Goal: Task Accomplishment & Management: Complete application form

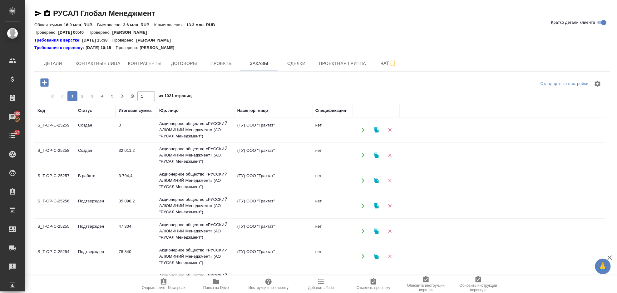
click at [46, 84] on icon "button" at bounding box center [44, 82] width 8 height 8
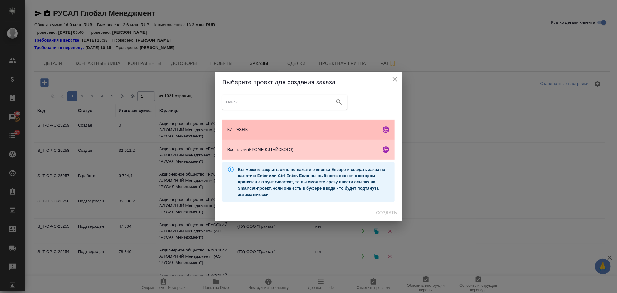
click at [295, 121] on div "КИТ ЯЗЫК" at bounding box center [308, 130] width 172 height 20
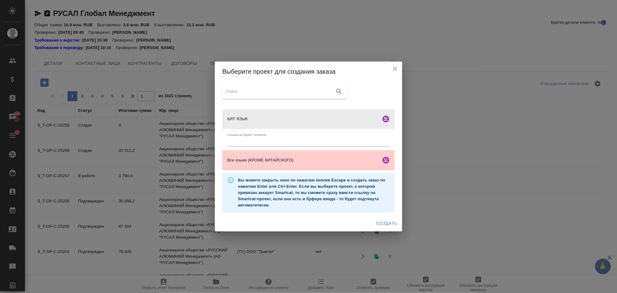
drag, startPoint x: 384, startPoint y: 226, endPoint x: 387, endPoint y: 223, distance: 4.4
click at [384, 226] on span "Создать" at bounding box center [386, 224] width 21 height 8
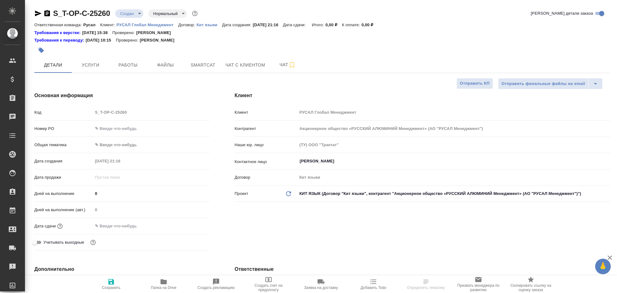
select select "RU"
type input "Журавлева Александра"
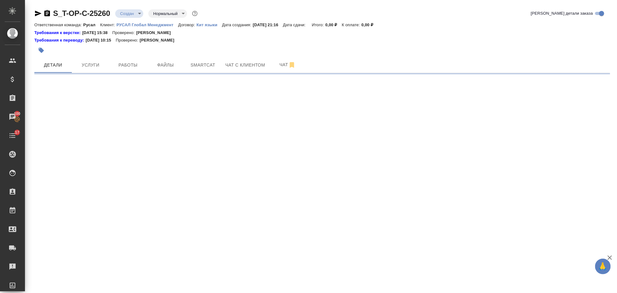
select select "RU"
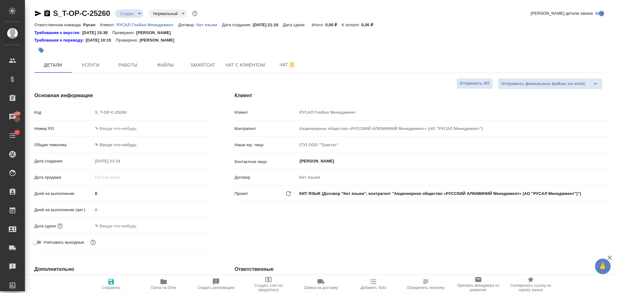
type textarea "x"
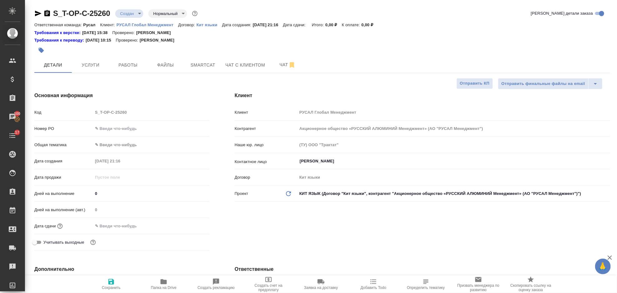
type textarea "x"
click at [139, 123] on div "Номер PO" at bounding box center [121, 128] width 175 height 11
click at [137, 126] on input "text" at bounding box center [151, 128] width 117 height 9
type input "о"
type textarea "x"
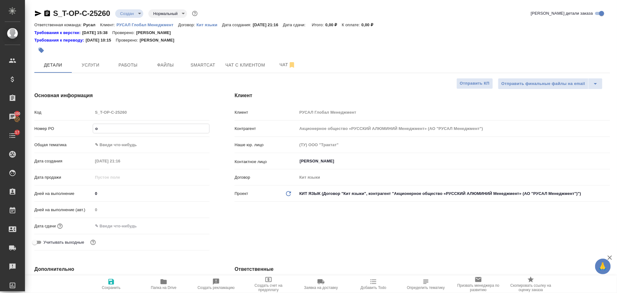
type textarea "x"
type input "от"
type textarea "x"
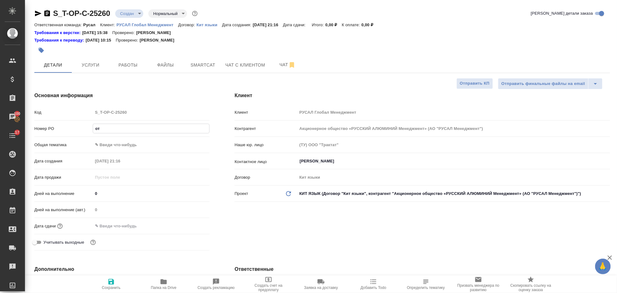
type textarea "x"
type input "от"
type textarea "x"
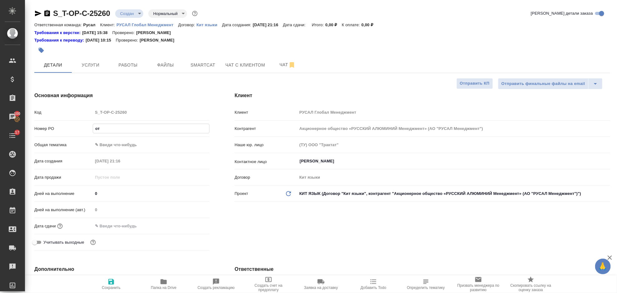
type input "от И"
type textarea "x"
type input "от Ис"
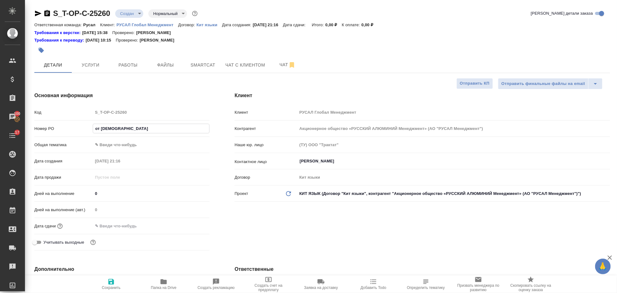
type textarea "x"
type input "от Иса"
type textarea "x"
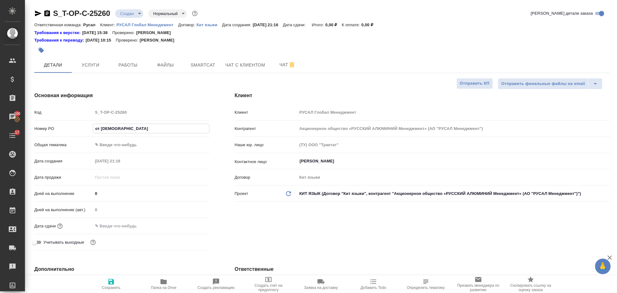
type textarea "x"
type input "от Исаев"
type textarea "x"
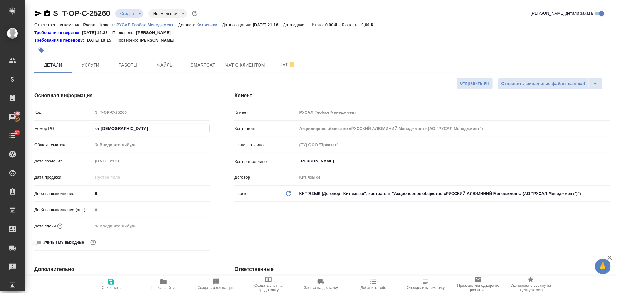
type textarea "x"
type input "от Исаева"
type textarea "x"
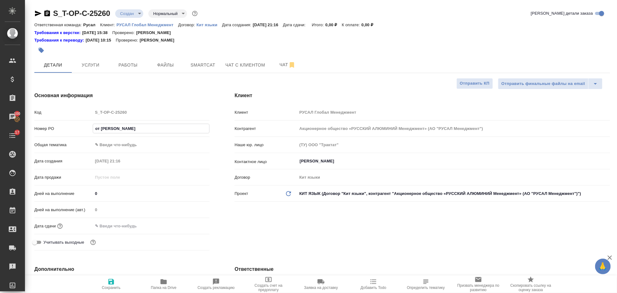
type input "от Исаева_"
type textarea "x"
type input "от Исаева_4"
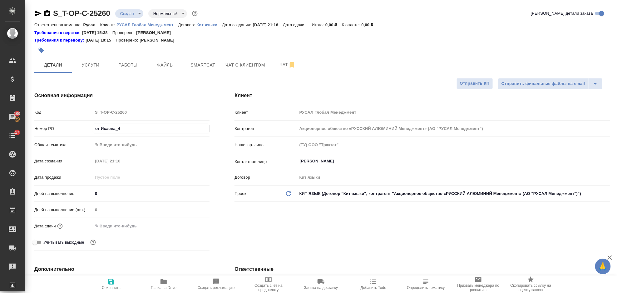
type textarea "x"
type input "от Исаева_4."
type textarea "x"
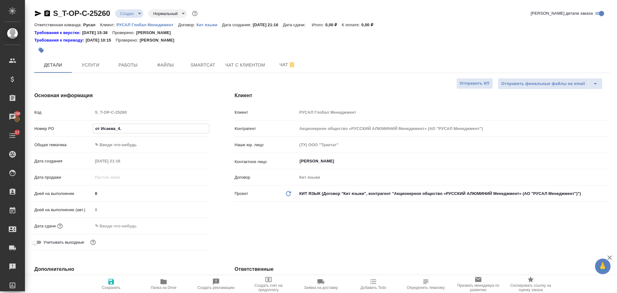
type textarea "x"
type input "от Исаева_4.0"
type textarea "x"
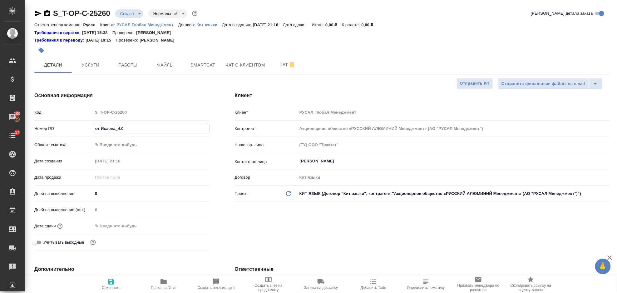
type textarea "x"
type input "от Исаева_4.09"
type textarea "x"
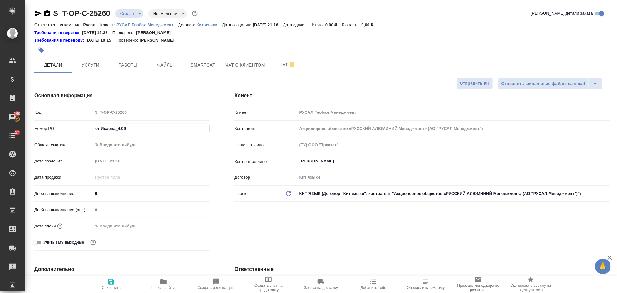
type input "от Исаева_4.09-"
type textarea "x"
type input "от Исаева_4.09-5"
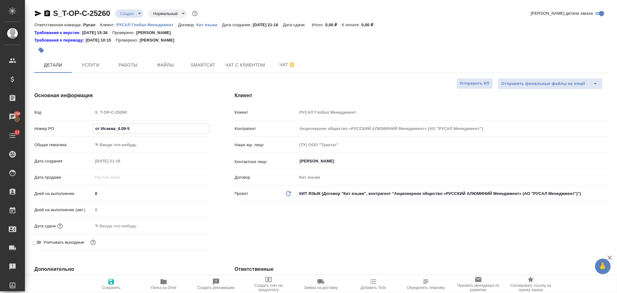
type textarea "x"
click at [117, 127] on input "от Исаева_4.09-5" at bounding box center [151, 128] width 116 height 9
type input "от Исаева_24.09-5"
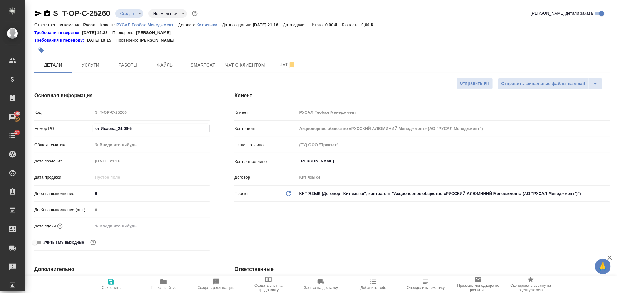
type textarea "x"
type input "от Исаева_24.09-5"
click at [135, 141] on body "🙏 .cls-1 fill:#fff; AWATERA Gorlenko Yuliua Клиенты Спецификации Заказы 100 Чат…" at bounding box center [308, 146] width 617 height 293
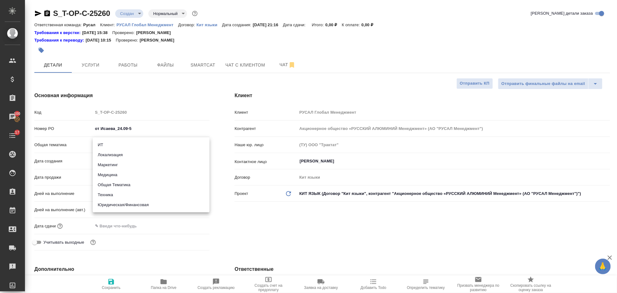
drag, startPoint x: 152, startPoint y: 195, endPoint x: 148, endPoint y: 185, distance: 10.7
click at [148, 185] on ul "ИТ Локализация Маркетинг Медицина Общая Тематика Техника Юридическая/Финансовая" at bounding box center [151, 174] width 117 height 75
click at [148, 185] on li "Общая Тематика" at bounding box center [151, 185] width 117 height 10
type input "obtem"
type textarea "x"
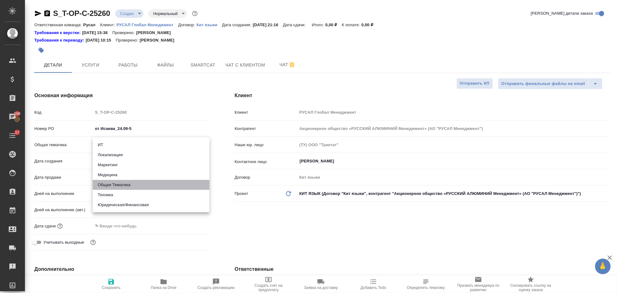
type textarea "x"
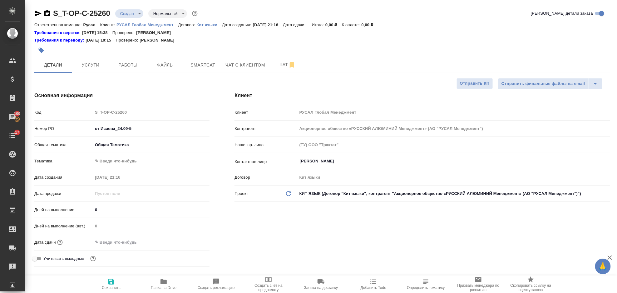
click at [141, 160] on body "🙏 .cls-1 fill:#fff; AWATERA Gorlenko Yuliua Клиенты Спецификации Заказы 100 Чат…" at bounding box center [308, 146] width 617 height 293
click at [141, 160] on li "Общая Тематика" at bounding box center [151, 161] width 117 height 10
type textarea "x"
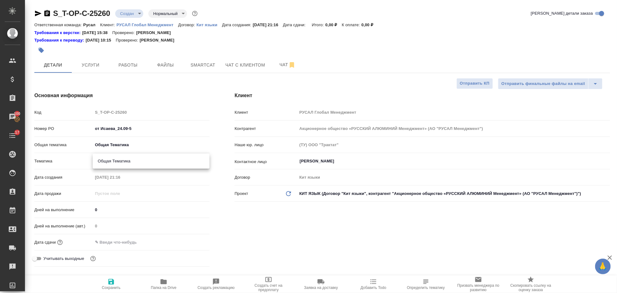
type input "6012b1ca196b0e5c9229a120"
click at [137, 239] on input "text" at bounding box center [120, 242] width 55 height 9
click at [189, 238] on icon "button" at bounding box center [191, 241] width 7 height 7
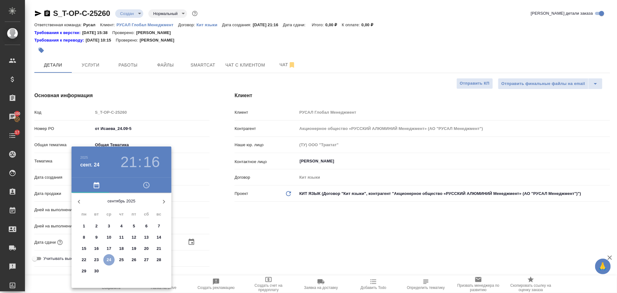
click at [111, 259] on p "24" at bounding box center [109, 260] width 5 height 6
type input "24.09.2025 21:16"
type textarea "x"
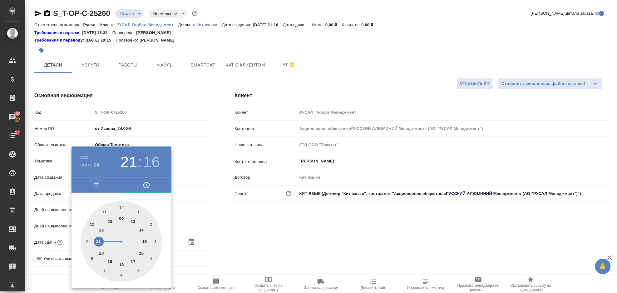
click at [101, 229] on div at bounding box center [121, 241] width 81 height 81
type input "24.09.2025 22:16"
type textarea "x"
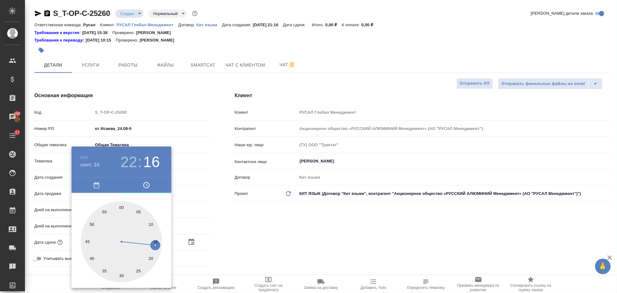
click at [150, 257] on div at bounding box center [121, 241] width 81 height 81
type input "24.09.2025 22:20"
type textarea "x"
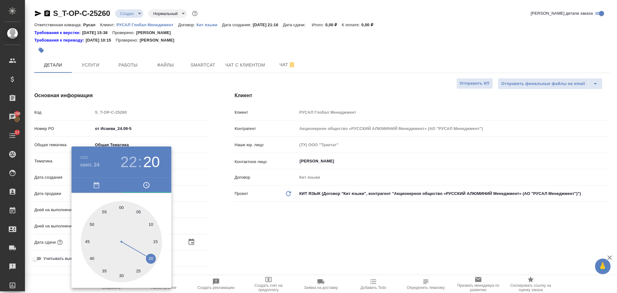
click at [247, 228] on div at bounding box center [308, 146] width 617 height 293
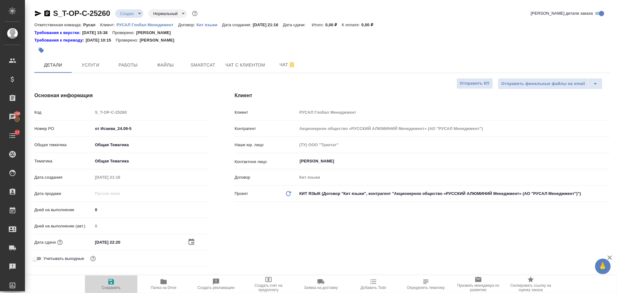
click at [114, 287] on span "Сохранить" at bounding box center [111, 287] width 19 height 4
type textarea "x"
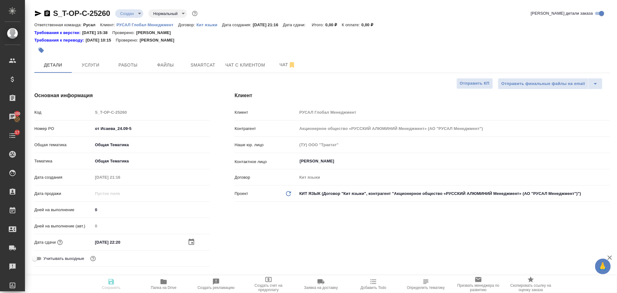
type textarea "x"
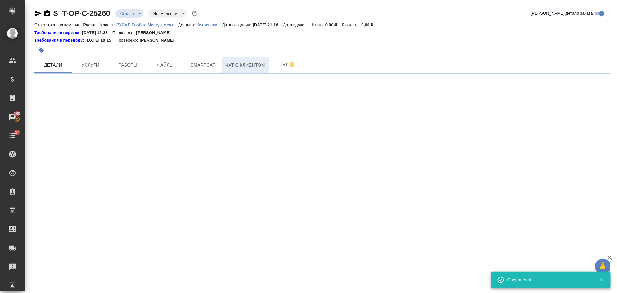
select select "RU"
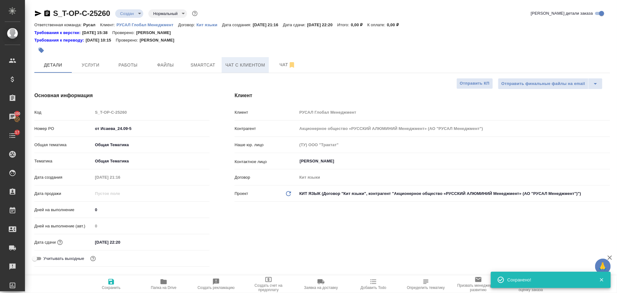
type textarea "x"
click at [160, 62] on span "Файлы" at bounding box center [166, 65] width 30 height 8
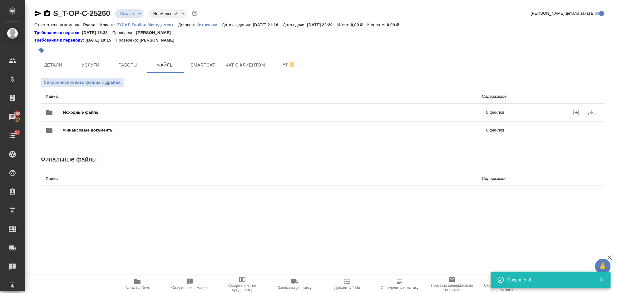
click at [99, 105] on div "Исходные файлы 0 файлов" at bounding box center [275, 112] width 459 height 15
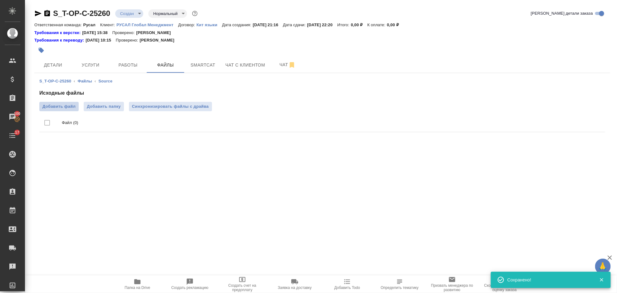
click at [72, 109] on span "Добавить файл" at bounding box center [58, 106] width 33 height 6
click at [0, 0] on input "Добавить файл" at bounding box center [0, 0] width 0 height 0
click at [92, 57] on button "Услуги" at bounding box center [90, 65] width 37 height 16
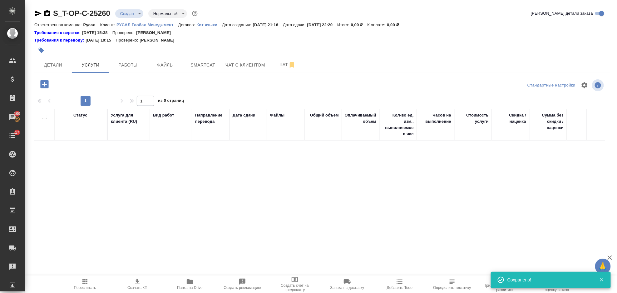
click at [47, 84] on icon "button" at bounding box center [44, 84] width 11 height 11
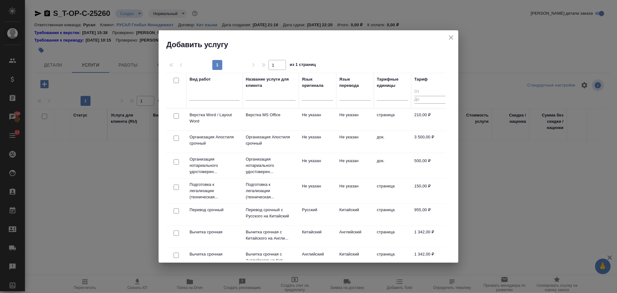
click at [322, 101] on div at bounding box center [317, 97] width 31 height 16
click at [319, 97] on div at bounding box center [317, 94] width 31 height 9
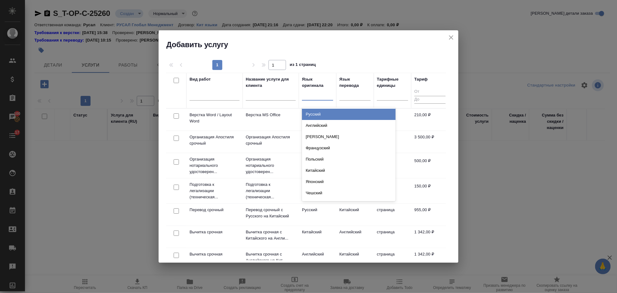
click at [328, 112] on div "Русский" at bounding box center [349, 114] width 94 height 11
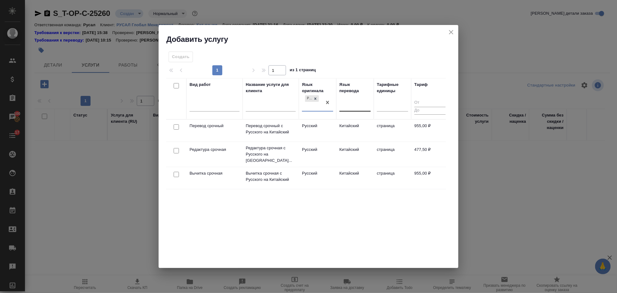
click at [344, 104] on div at bounding box center [354, 105] width 31 height 9
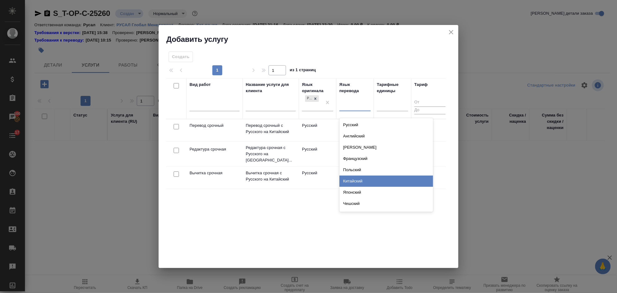
click at [355, 179] on div "Китайский" at bounding box center [386, 180] width 94 height 11
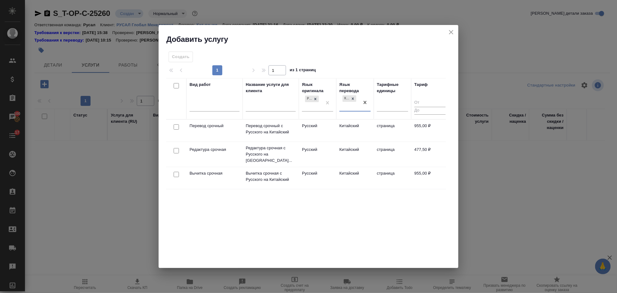
click at [176, 127] on input "checkbox" at bounding box center [176, 126] width 5 height 5
checkbox input "true"
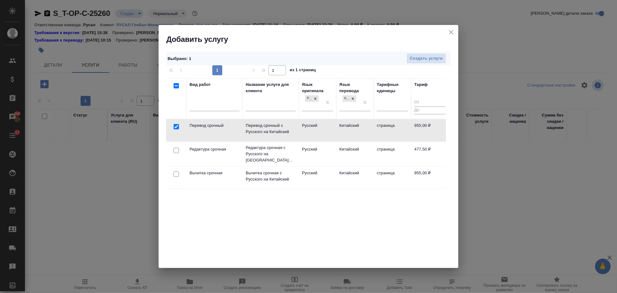
click at [176, 146] on div at bounding box center [176, 150] width 14 height 9
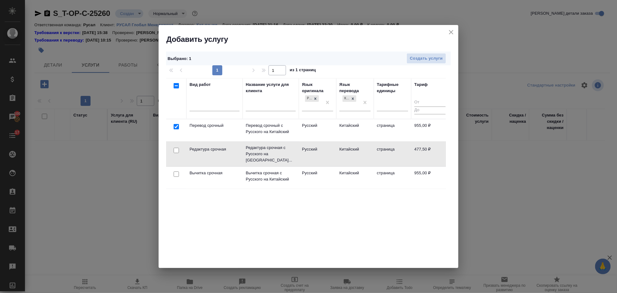
click at [176, 150] on input "checkbox" at bounding box center [176, 150] width 5 height 5
checkbox input "true"
click at [425, 65] on div "Выбрано : 2 Создать услуги" at bounding box center [308, 59] width 285 height 14
click at [425, 60] on span "Создать услуги" at bounding box center [426, 58] width 33 height 7
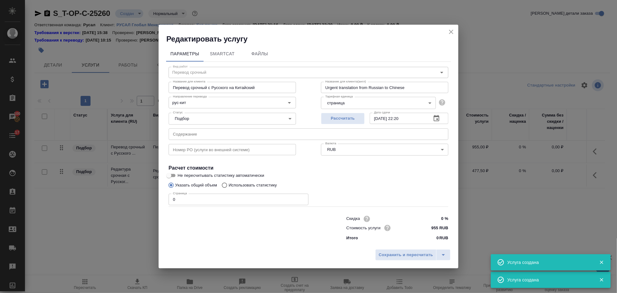
type input "Перевод срочный"
type input "Перевод срочный с Русского на Китайский"
type input "Urgent translation from Russian to Chinese"
type input "955 RUB"
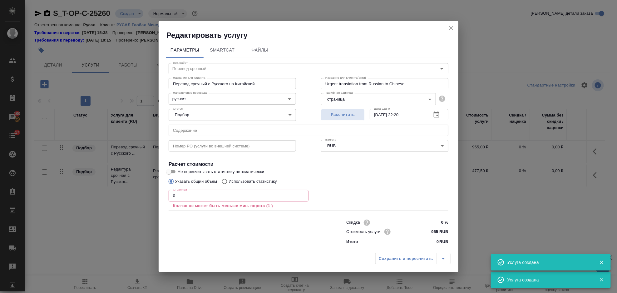
click at [293, 134] on input "text" at bounding box center [309, 130] width 280 height 11
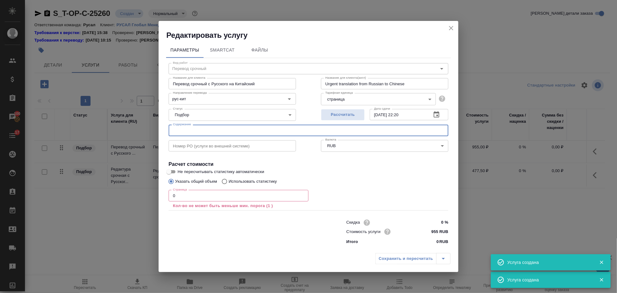
paste input "Письмо НЛА Председателю"
type input "Письмо НЛА Председателю"
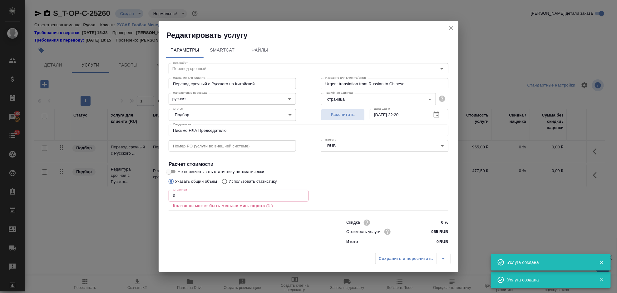
click at [209, 205] on p "Кол-во не может быть меньше мин. порога (1 )" at bounding box center [238, 206] width 131 height 6
click at [200, 197] on input "0" at bounding box center [239, 195] width 140 height 11
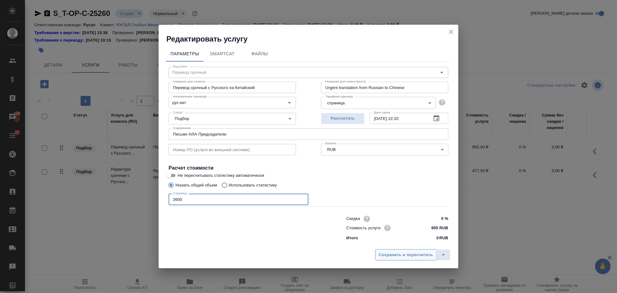
type input "3600"
drag, startPoint x: 414, startPoint y: 256, endPoint x: 418, endPoint y: 255, distance: 3.8
click at [414, 256] on span "Сохранить и пересчитать" at bounding box center [406, 254] width 54 height 7
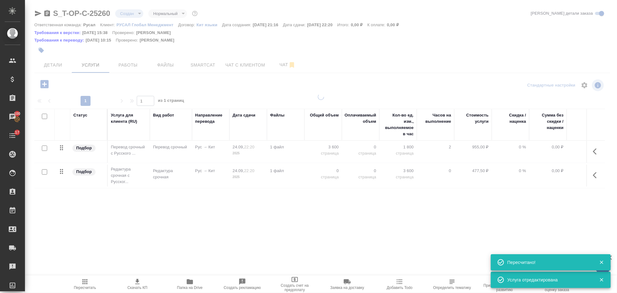
type input "urgent"
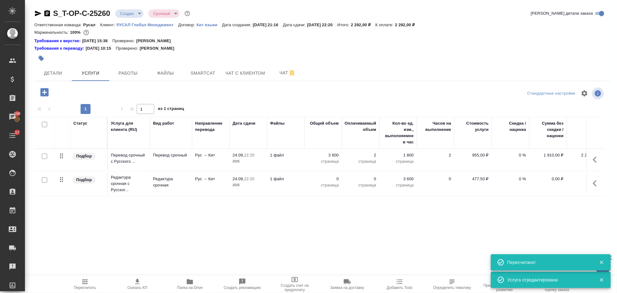
click at [597, 182] on icon "button" at bounding box center [596, 183] width 7 height 7
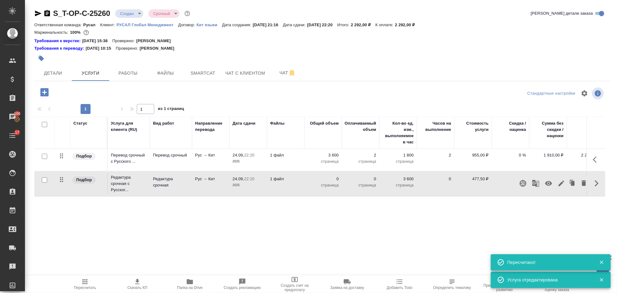
click at [560, 184] on icon "button" at bounding box center [561, 183] width 7 height 7
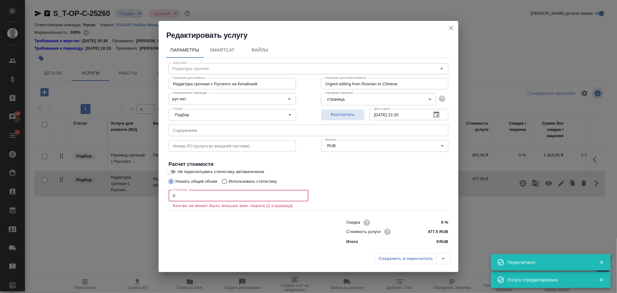
click at [200, 194] on input "0" at bounding box center [239, 195] width 140 height 11
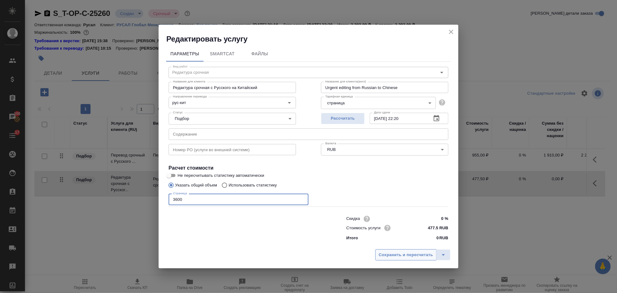
type input "3600"
click at [409, 257] on span "Сохранить и пересчитать" at bounding box center [406, 254] width 54 height 7
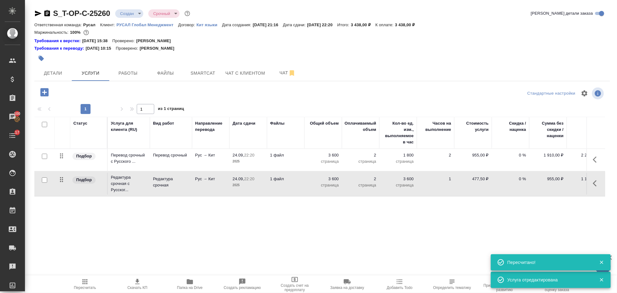
click at [47, 94] on icon "button" at bounding box center [44, 92] width 8 height 8
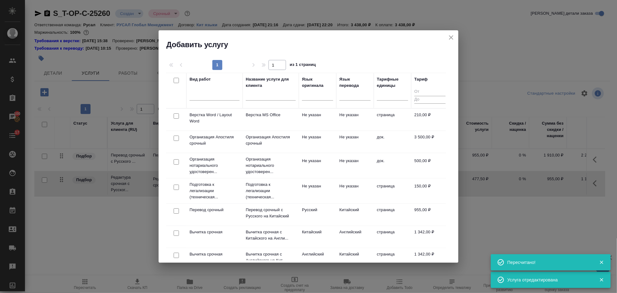
click at [175, 116] on input "checkbox" at bounding box center [176, 115] width 5 height 5
checkbox input "true"
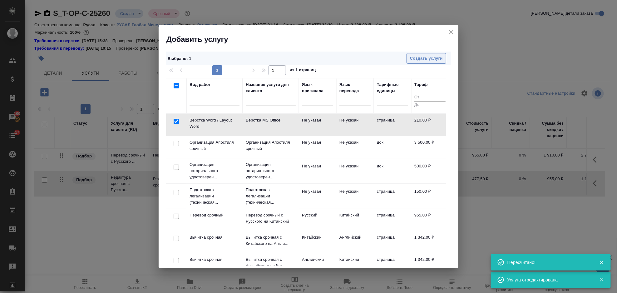
click at [423, 55] on span "Создать услуги" at bounding box center [426, 58] width 33 height 7
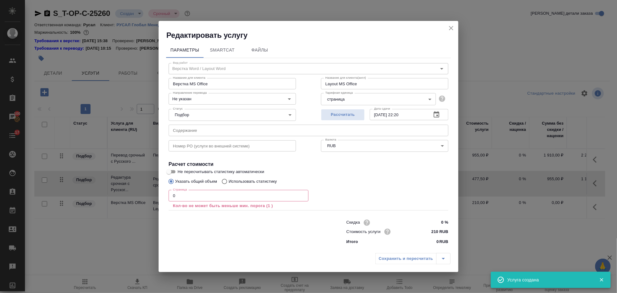
click at [237, 192] on input "0" at bounding box center [239, 195] width 140 height 11
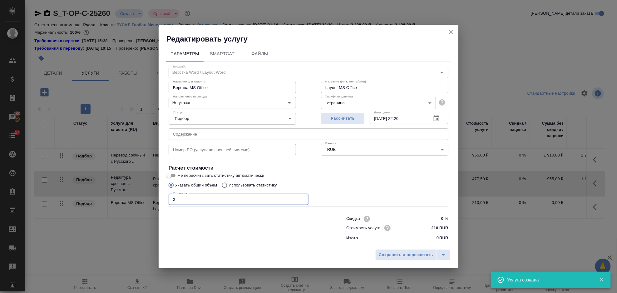
type input "2"
click at [452, 30] on icon "close" at bounding box center [450, 31] width 7 height 7
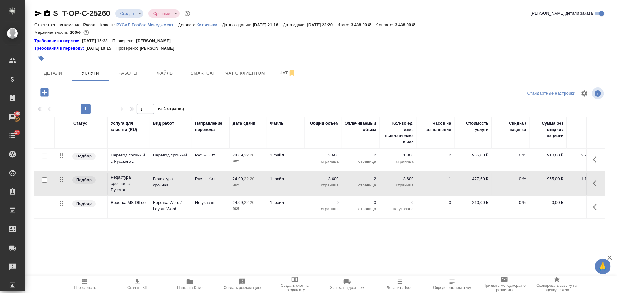
click at [591, 212] on button "button" at bounding box center [596, 207] width 15 height 15
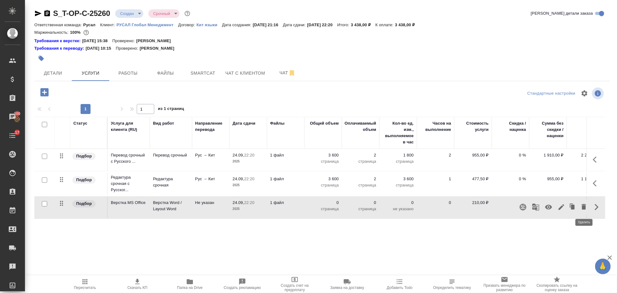
click at [584, 204] on icon "button" at bounding box center [584, 207] width 4 height 6
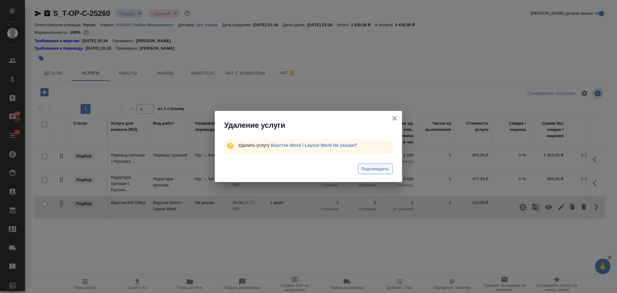
click at [382, 170] on span "Подтвердить" at bounding box center [376, 168] width 28 height 7
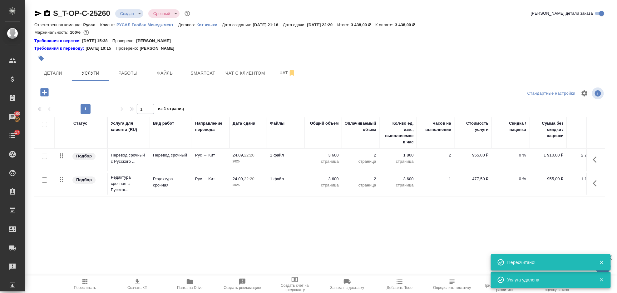
click at [84, 280] on icon "button" at bounding box center [84, 281] width 7 height 7
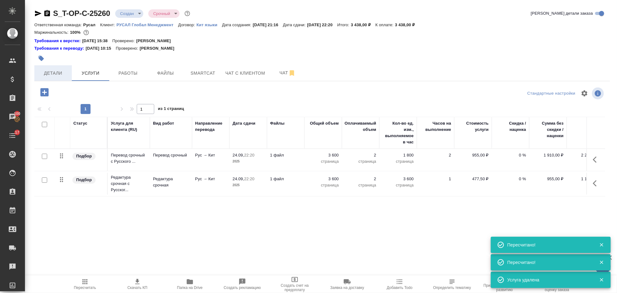
click at [60, 80] on button "Детали" at bounding box center [52, 73] width 37 height 16
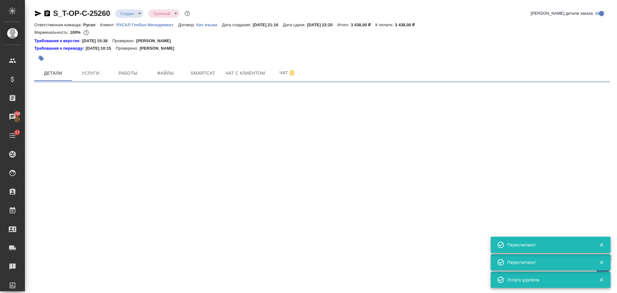
click at [37, 13] on icon "button" at bounding box center [37, 13] width 7 height 7
select select "RU"
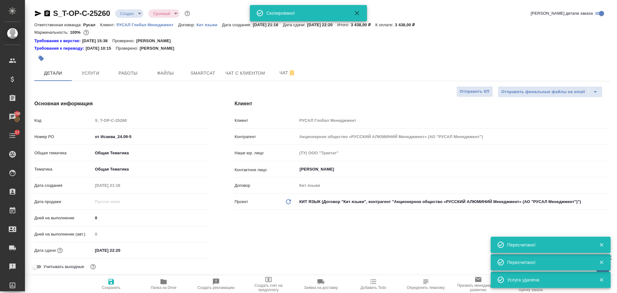
type textarea "x"
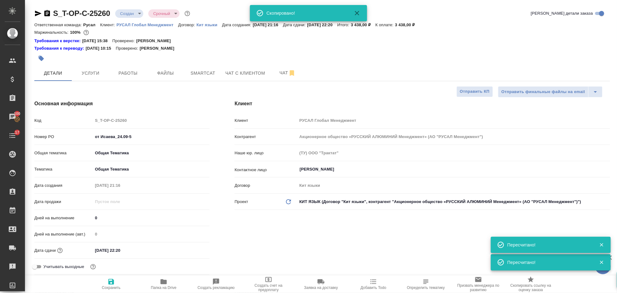
type textarea "x"
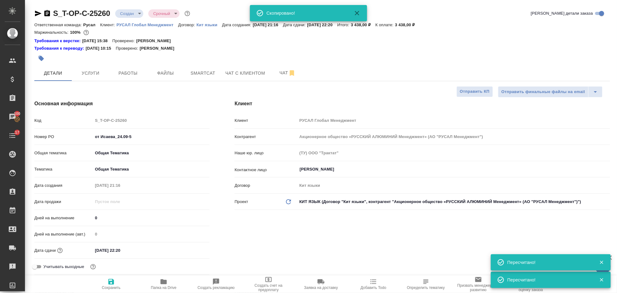
type textarea "x"
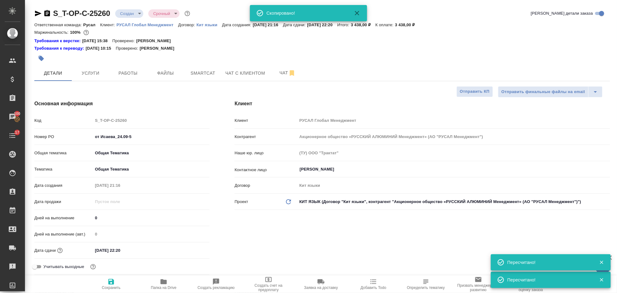
type textarea "x"
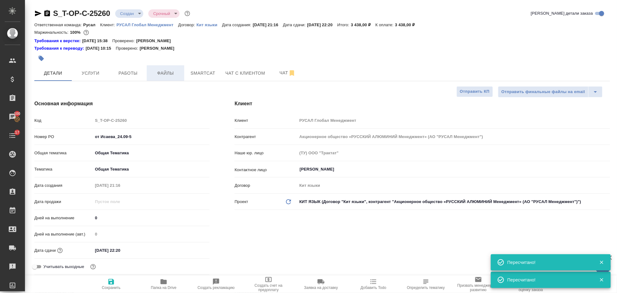
click at [168, 65] on button "Файлы" at bounding box center [165, 73] width 37 height 16
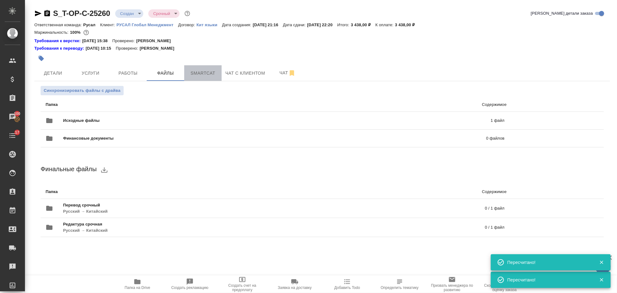
click at [191, 70] on span "Smartcat" at bounding box center [203, 73] width 30 height 8
